Goal: Information Seeking & Learning: Learn about a topic

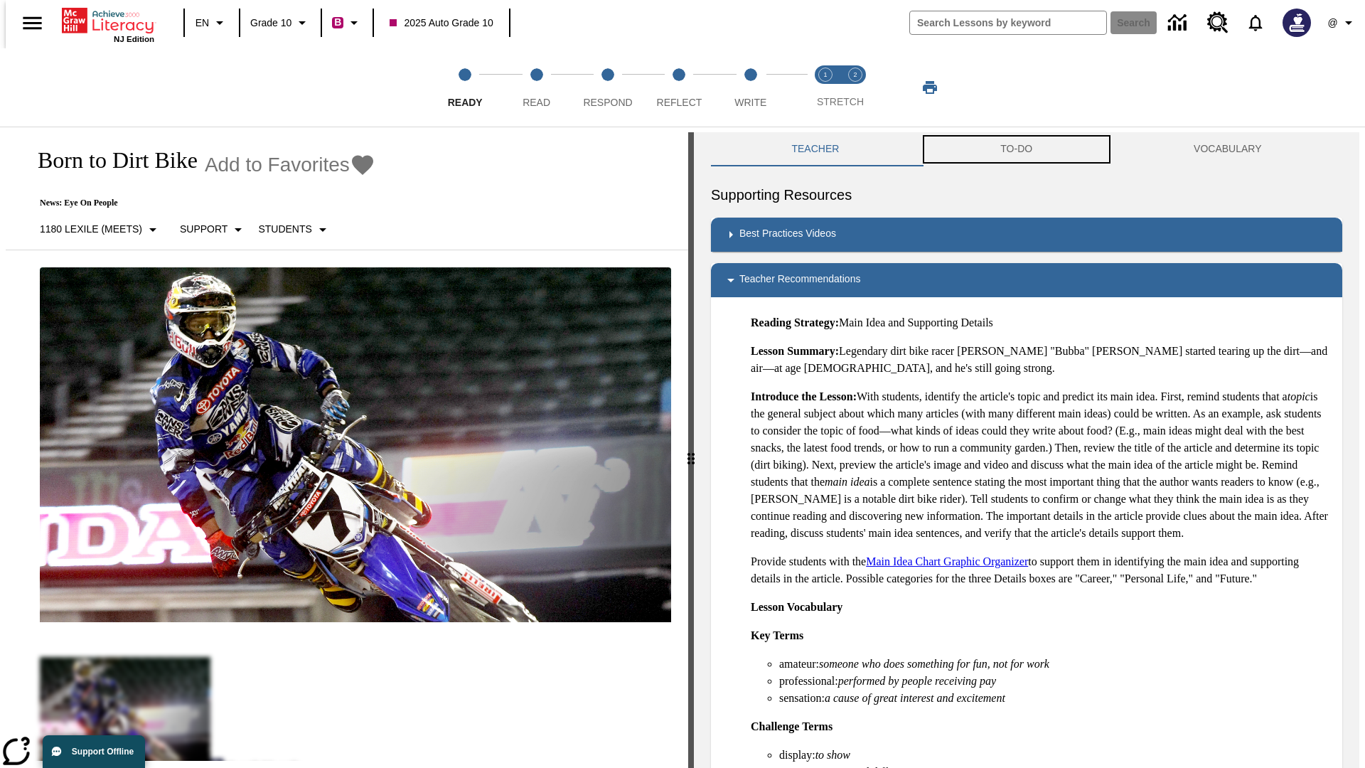
click at [1017, 149] on button "TO-DO" at bounding box center [1016, 149] width 193 height 34
